Goal: Task Accomplishment & Management: Manage account settings

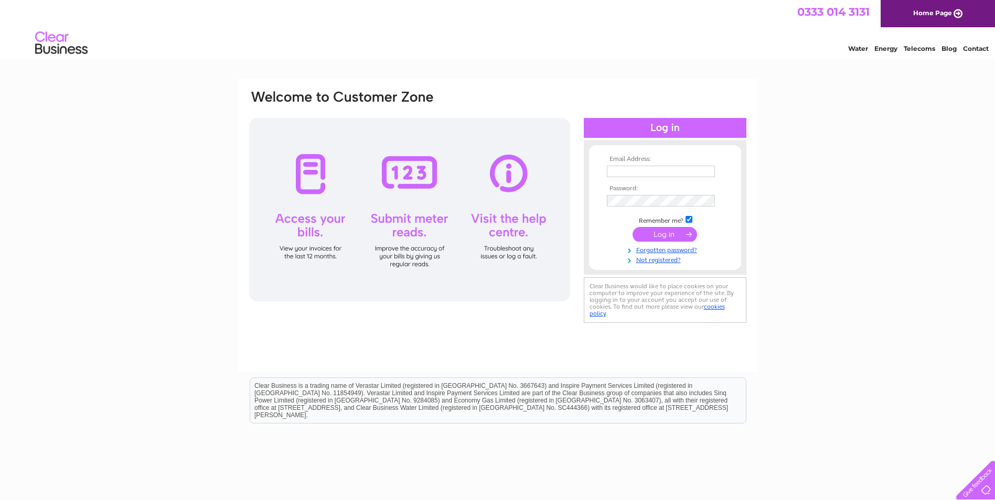
type input "accounts@twinscapegroup.com"
click at [651, 236] on input "submit" at bounding box center [665, 234] width 65 height 15
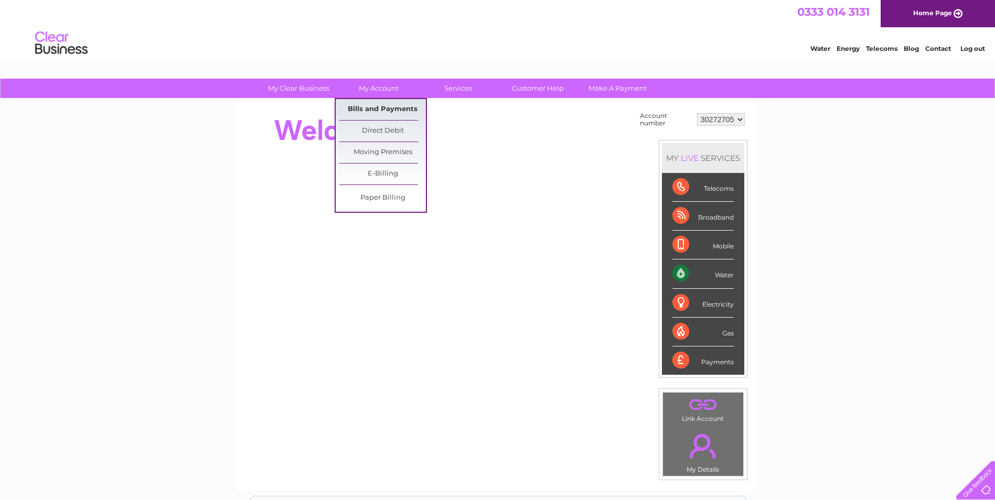
click at [389, 110] on link "Bills and Payments" at bounding box center [382, 109] width 87 height 21
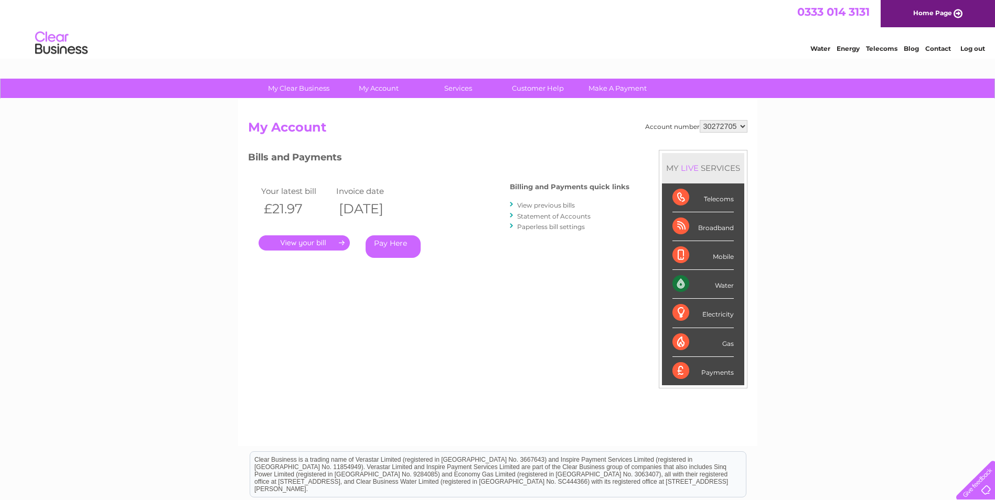
click at [292, 241] on link "." at bounding box center [304, 243] width 91 height 15
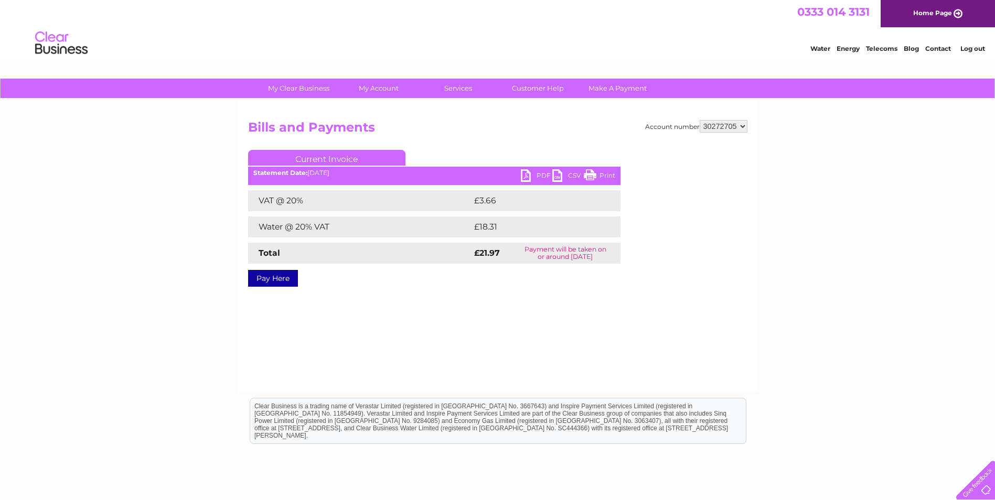
click at [543, 178] on link "PDF" at bounding box center [536, 176] width 31 height 15
